Goal: Information Seeking & Learning: Learn about a topic

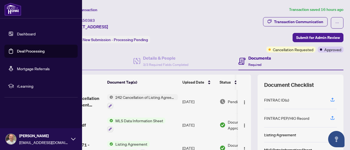
click at [17, 32] on link "Dashboard" at bounding box center [26, 33] width 19 height 5
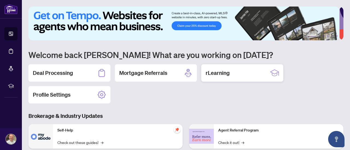
click at [246, 79] on div "rLearning" at bounding box center [242, 72] width 82 height 17
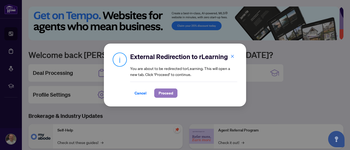
click at [166, 92] on span "Proceed" at bounding box center [165, 93] width 14 height 9
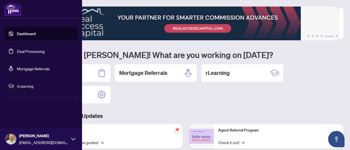
click at [17, 31] on link "Dashboard" at bounding box center [26, 33] width 19 height 5
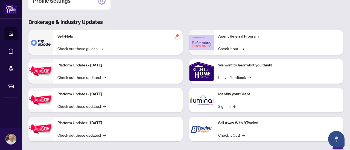
scroll to position [100, 0]
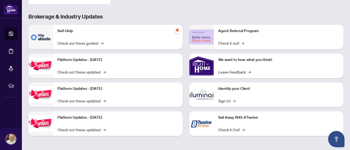
click at [231, 63] on div "We want to hear what you think! Leave Feedback →" at bounding box center [278, 66] width 129 height 25
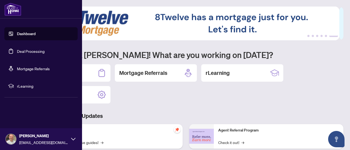
click at [13, 7] on img at bounding box center [12, 9] width 17 height 13
click at [27, 85] on span "rLearning" at bounding box center [45, 86] width 57 height 6
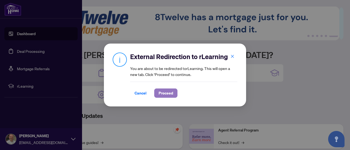
click at [167, 93] on span "Proceed" at bounding box center [165, 93] width 14 height 9
